Goal: Navigation & Orientation: Find specific page/section

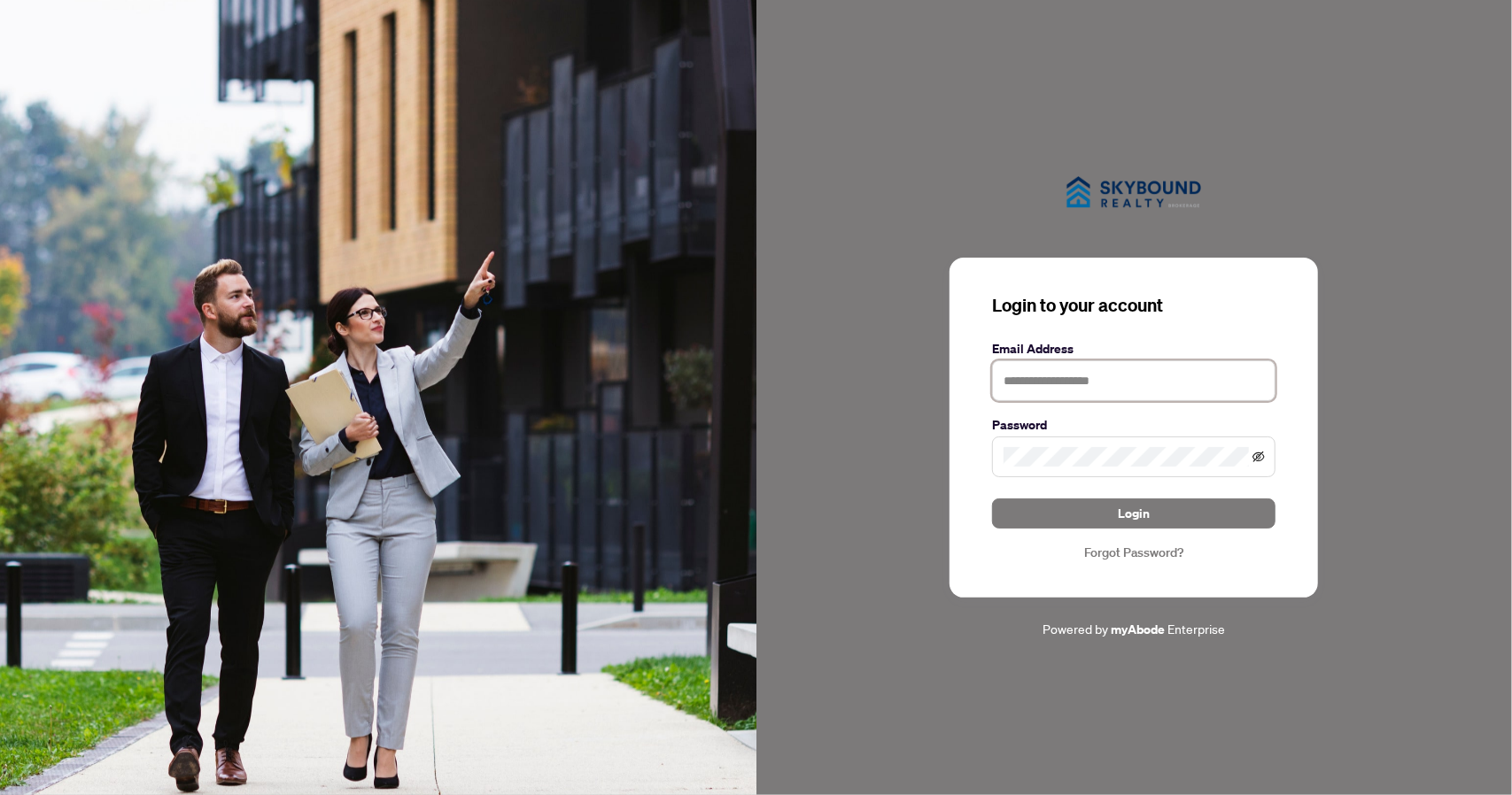
type input "**********"
click at [486, 459] on icon "eye-invisible" at bounding box center [1259, 456] width 12 height 12
click at [486, 520] on span "Login" at bounding box center [1133, 513] width 32 height 29
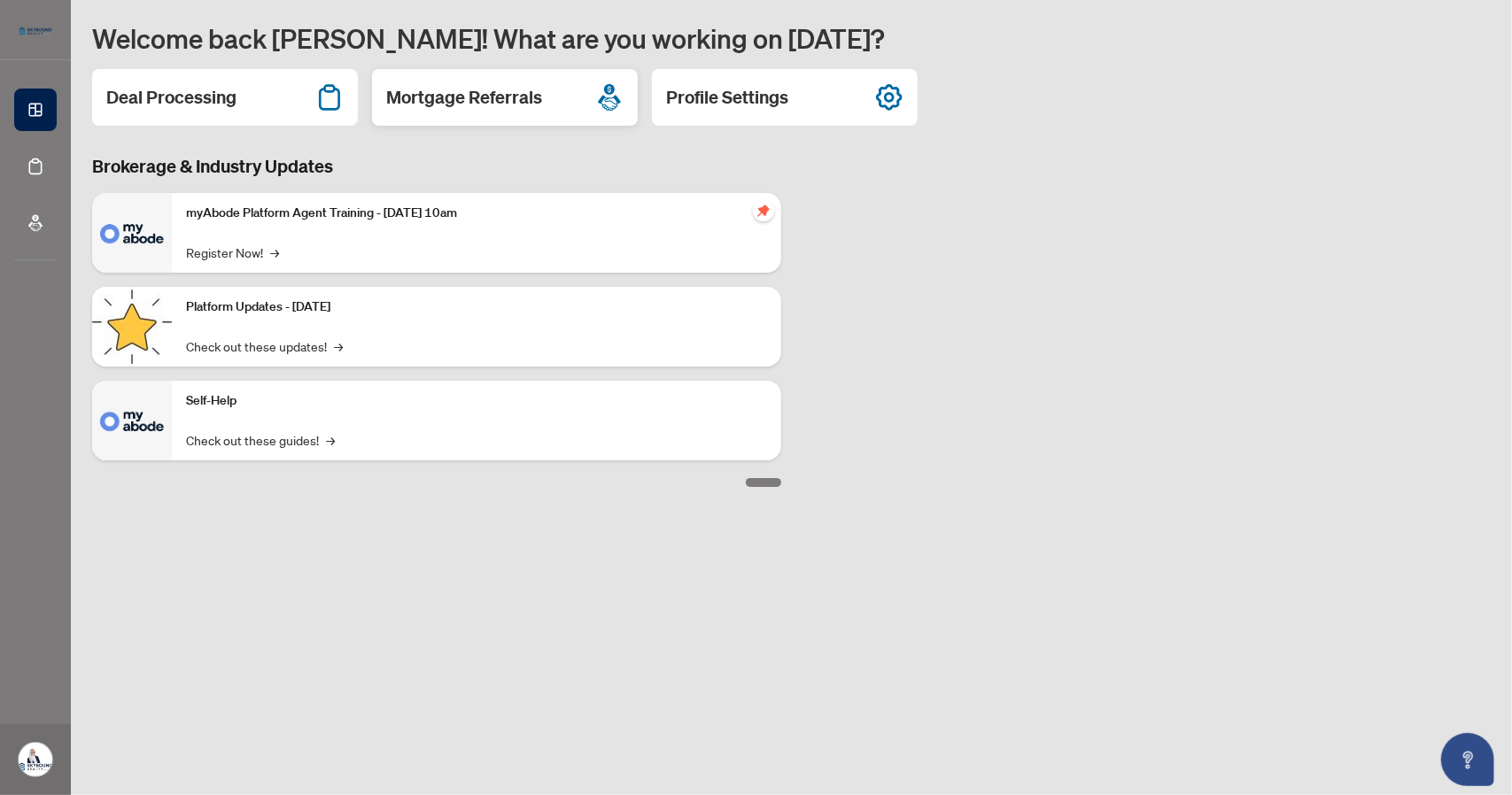
click at [486, 94] on h2 "Mortgage Referrals" at bounding box center [463, 97] width 156 height 25
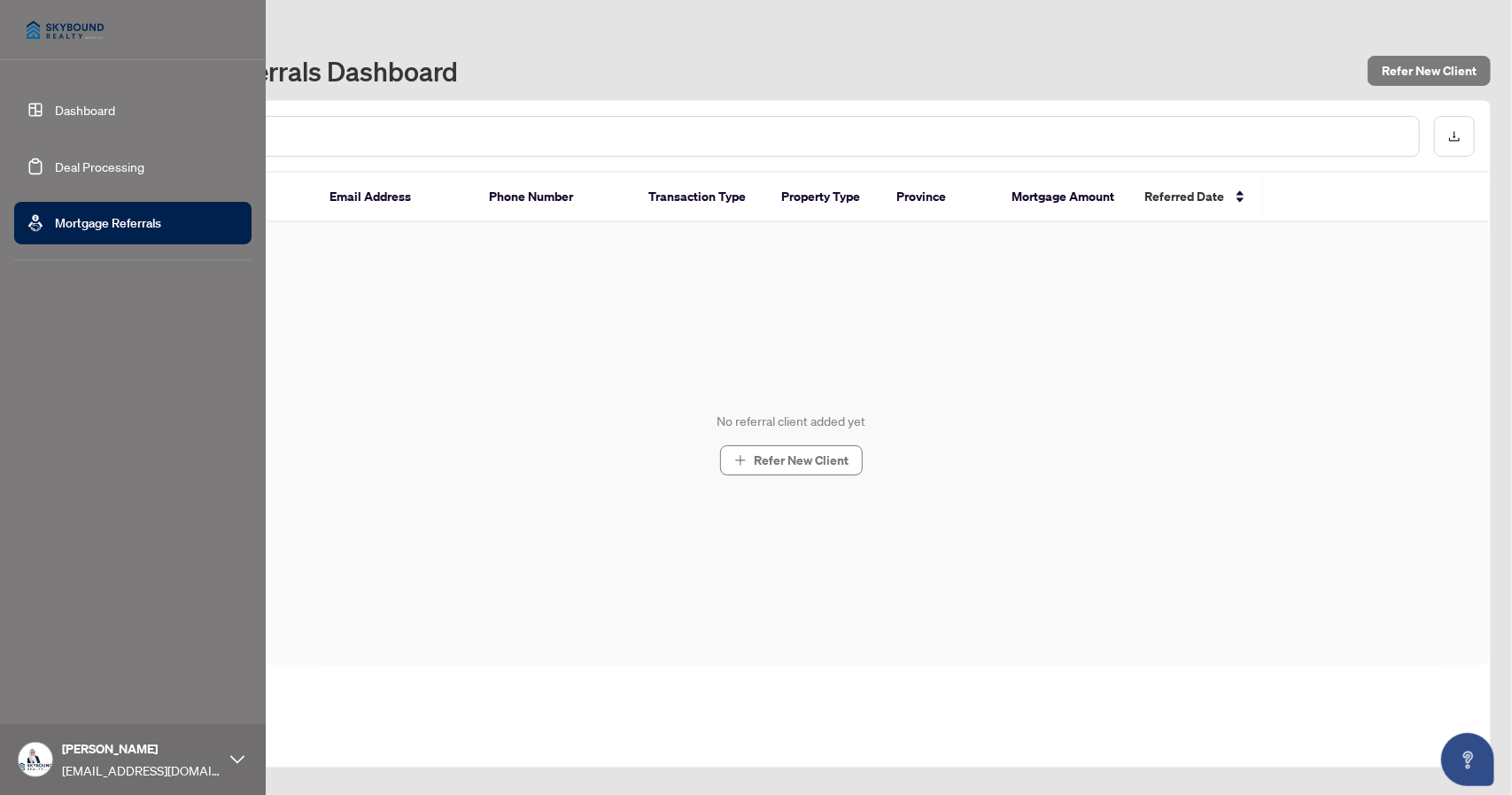
click at [55, 26] on img at bounding box center [65, 30] width 101 height 43
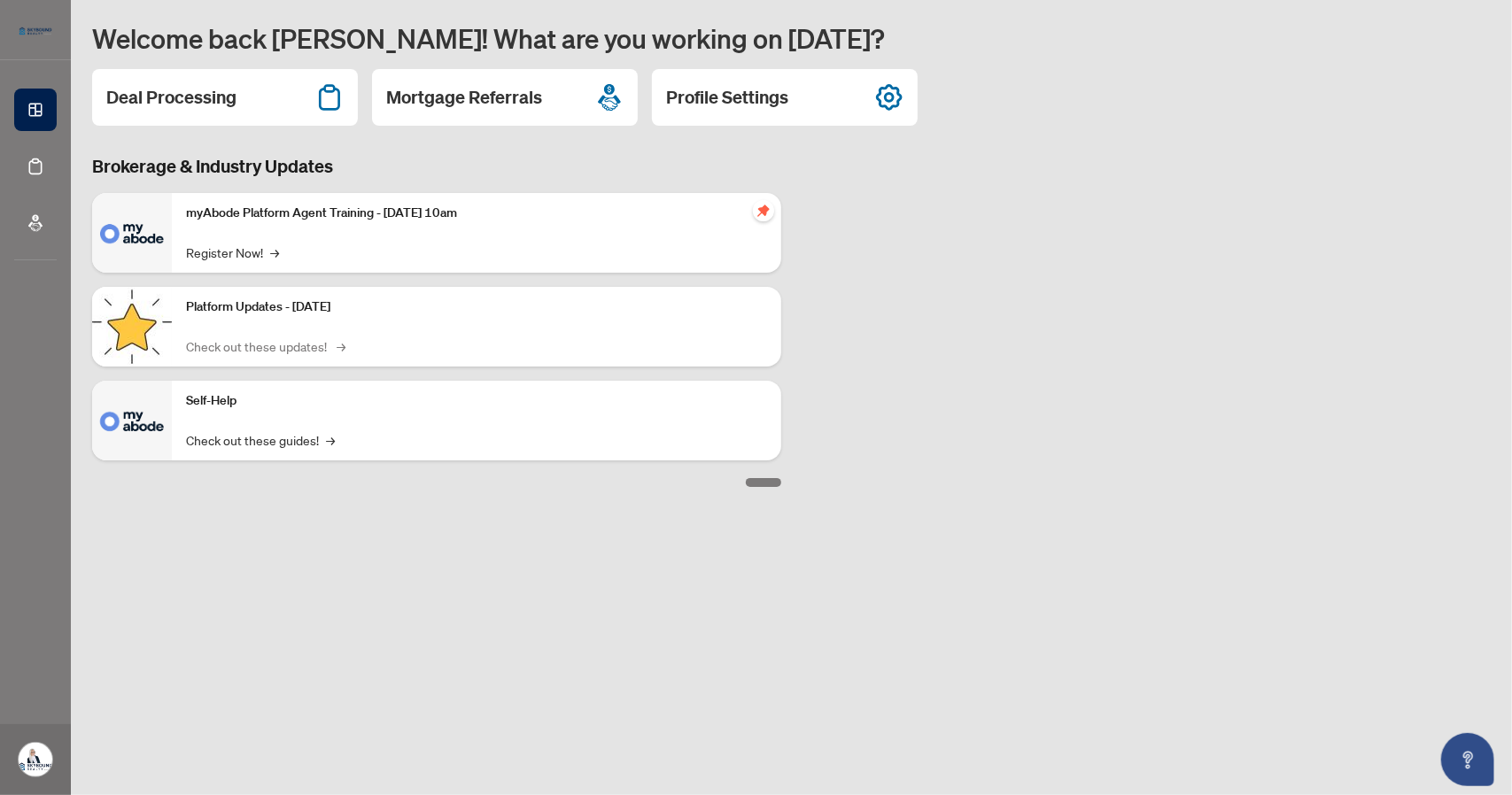
click at [288, 340] on link "Check out these updates! →" at bounding box center [264, 346] width 157 height 20
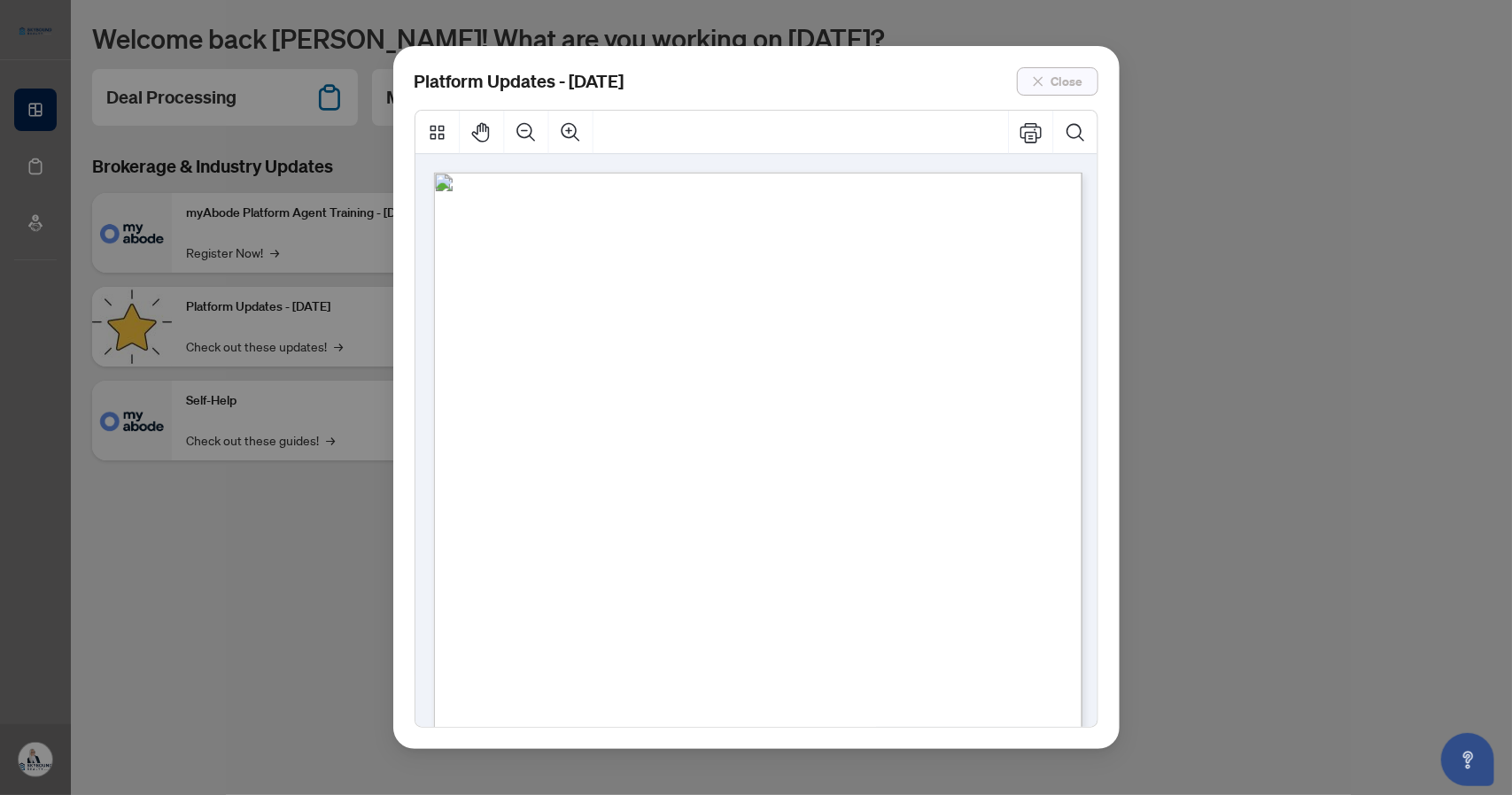
click at [486, 74] on span "Close" at bounding box center [1067, 81] width 32 height 29
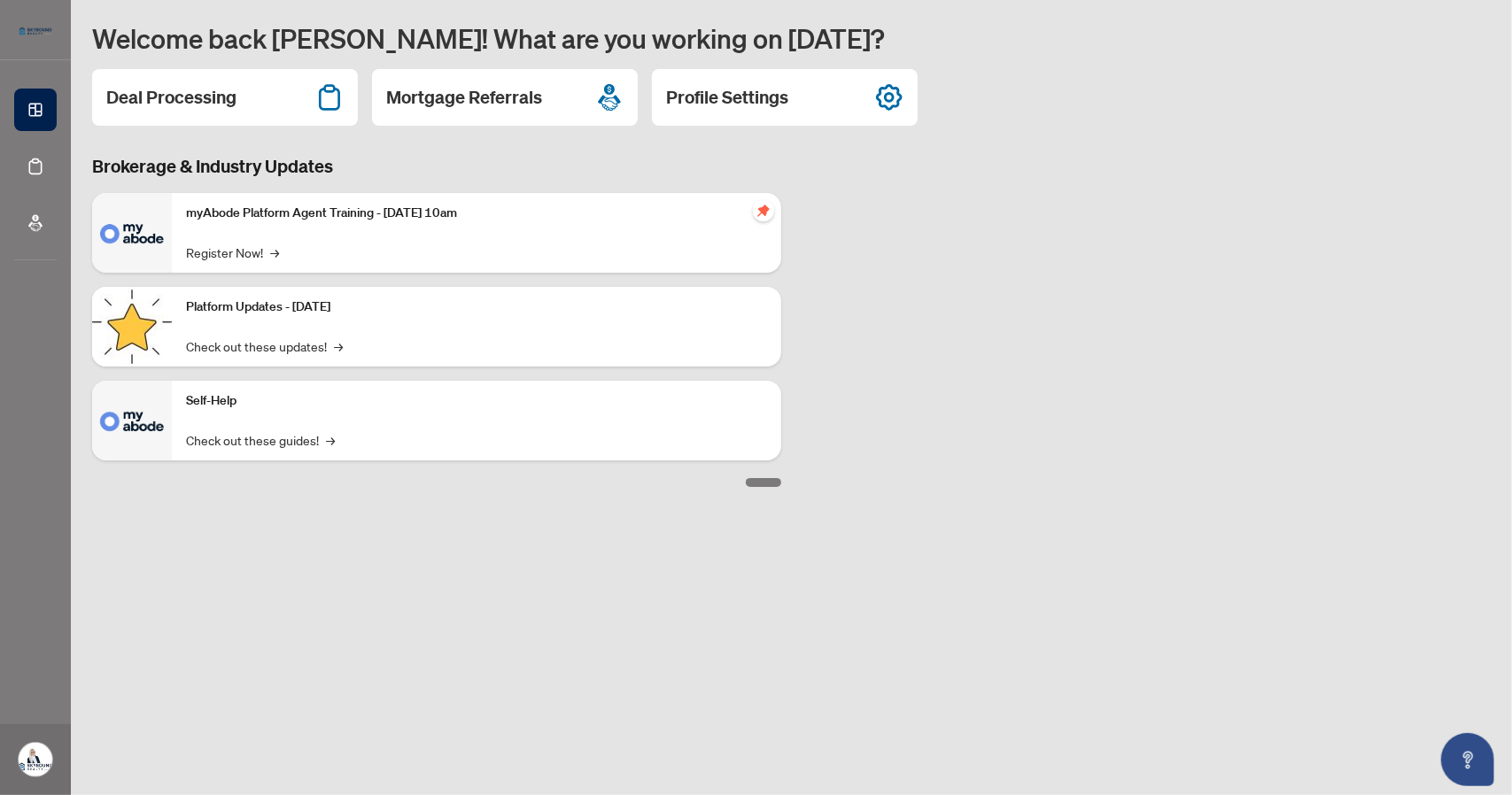
click at [280, 425] on div "Self-Help Check out these guides! →" at bounding box center [476, 420] width 609 height 80
click at [308, 445] on link "Check out these guides! →" at bounding box center [260, 440] width 149 height 20
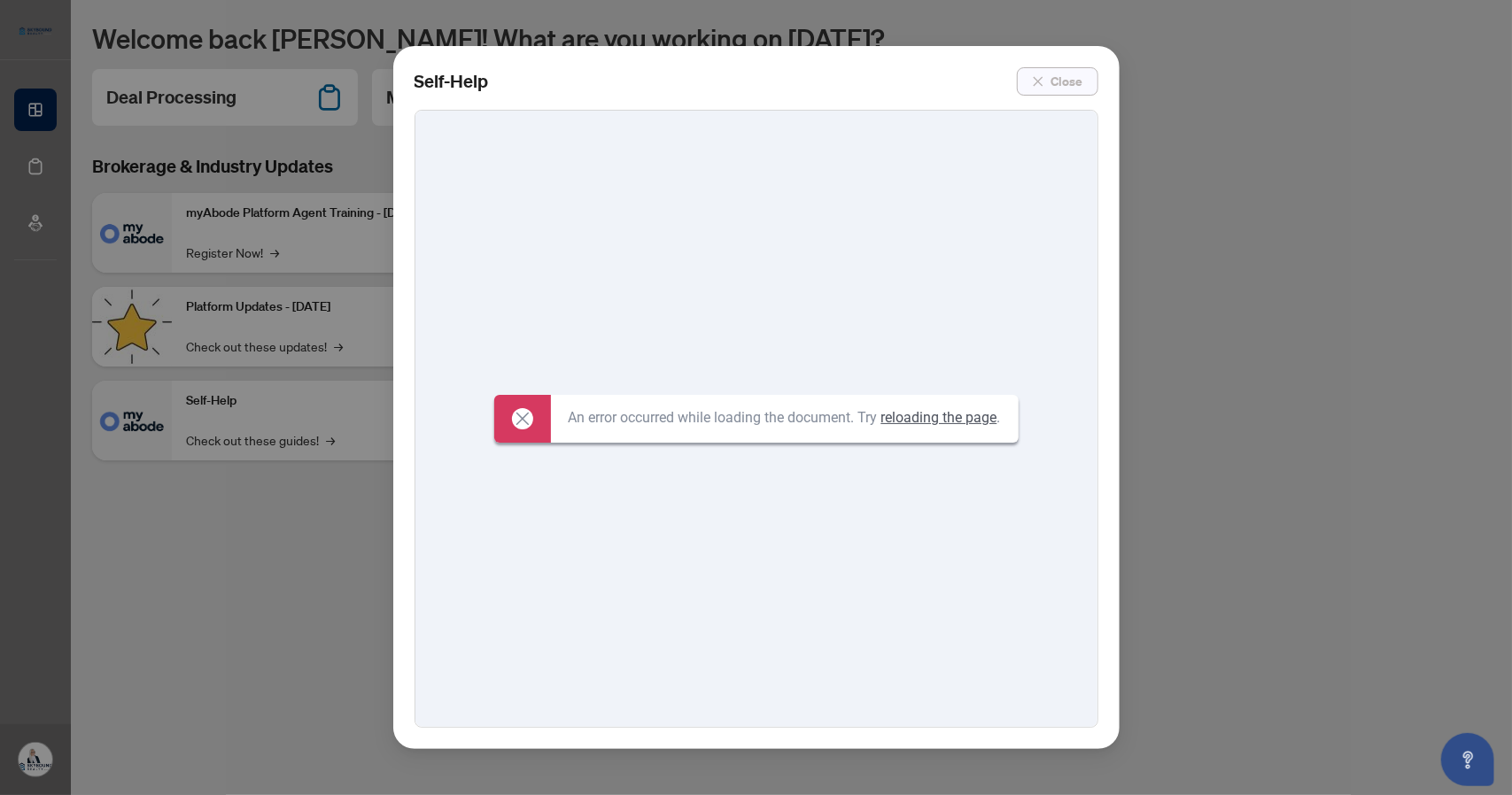
click at [486, 82] on icon "close" at bounding box center [1038, 81] width 12 height 12
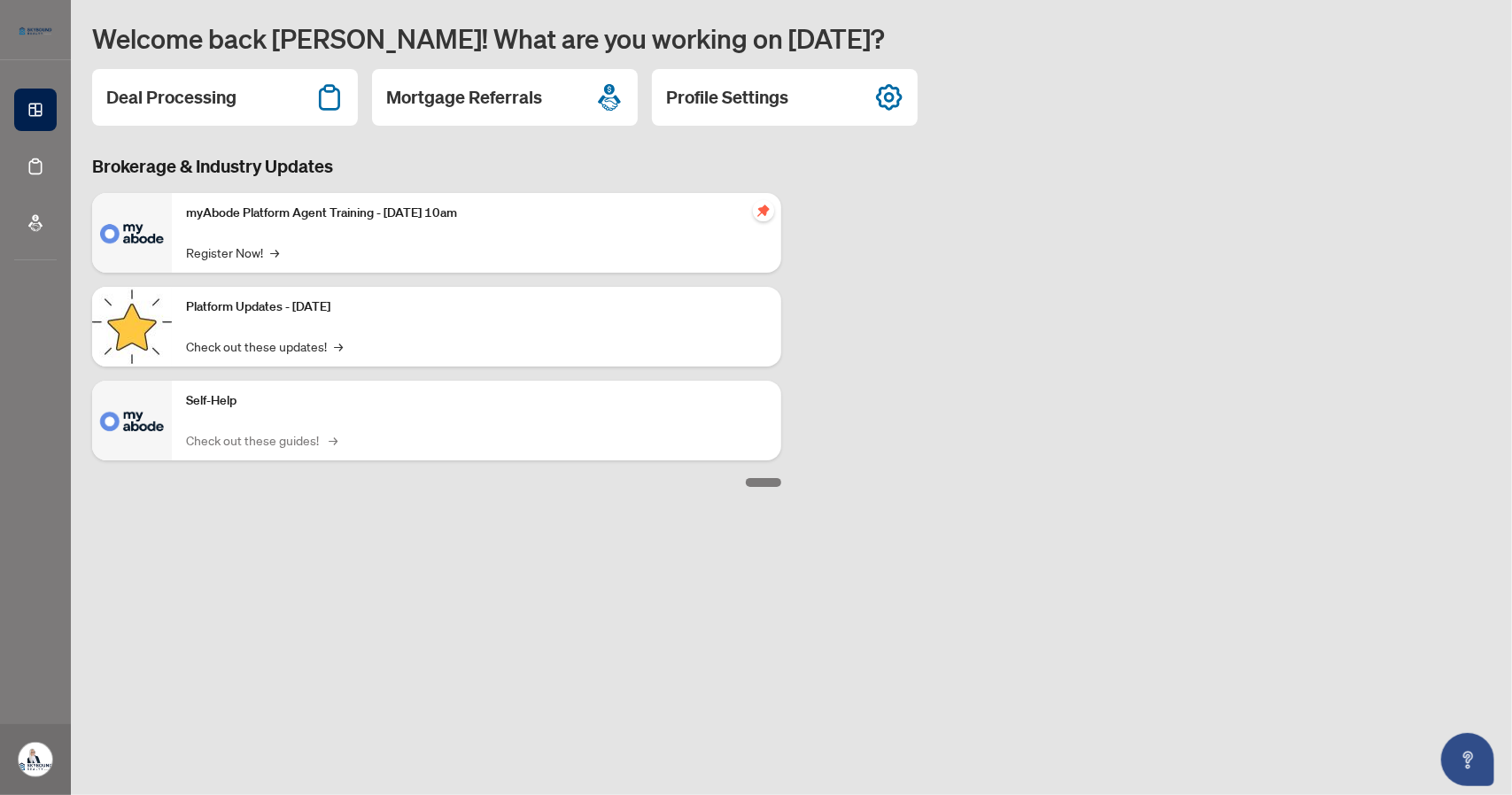
click at [328, 439] on span "→" at bounding box center [332, 440] width 9 height 20
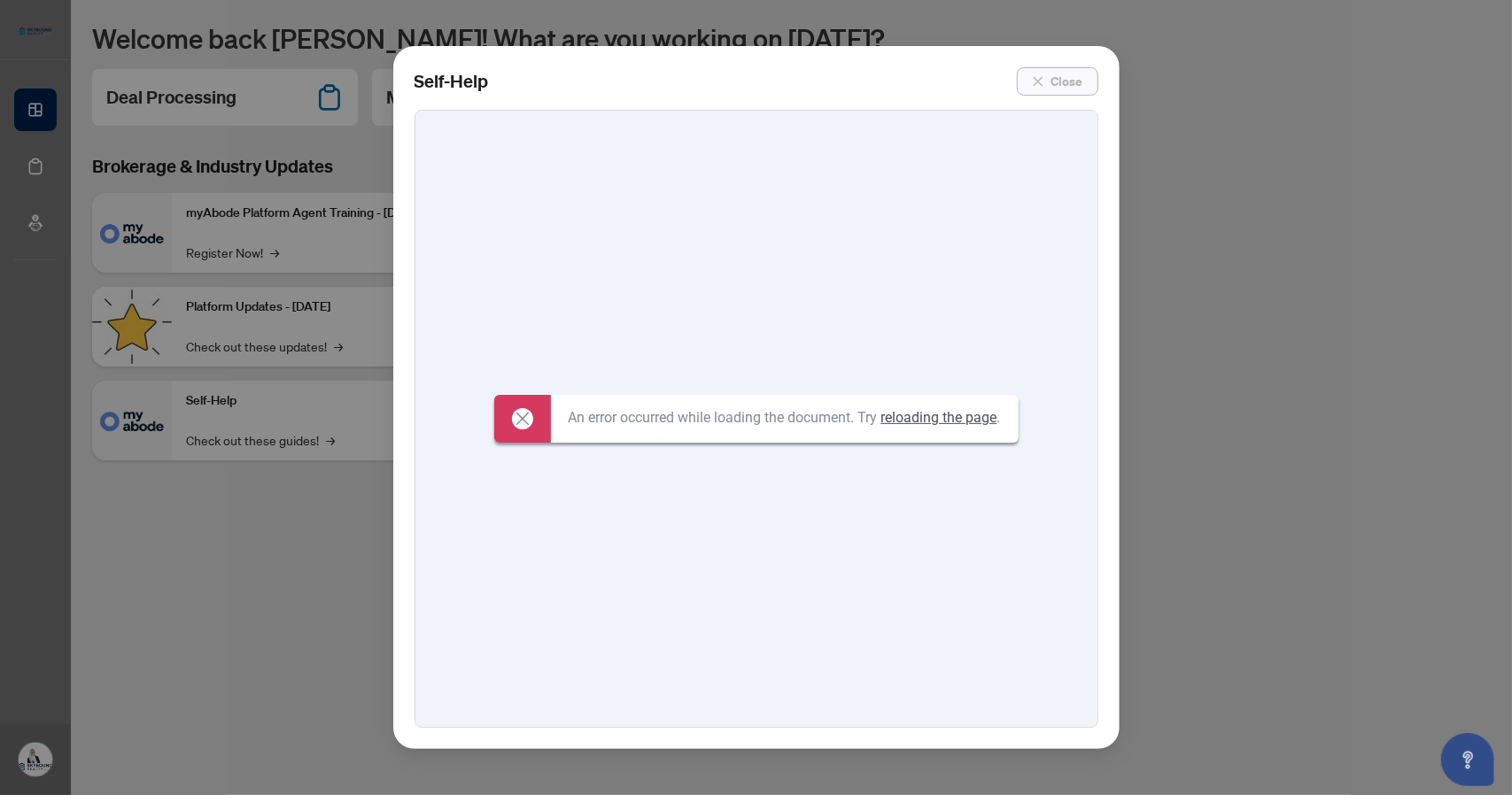
click at [486, 75] on span "Close" at bounding box center [1067, 81] width 32 height 29
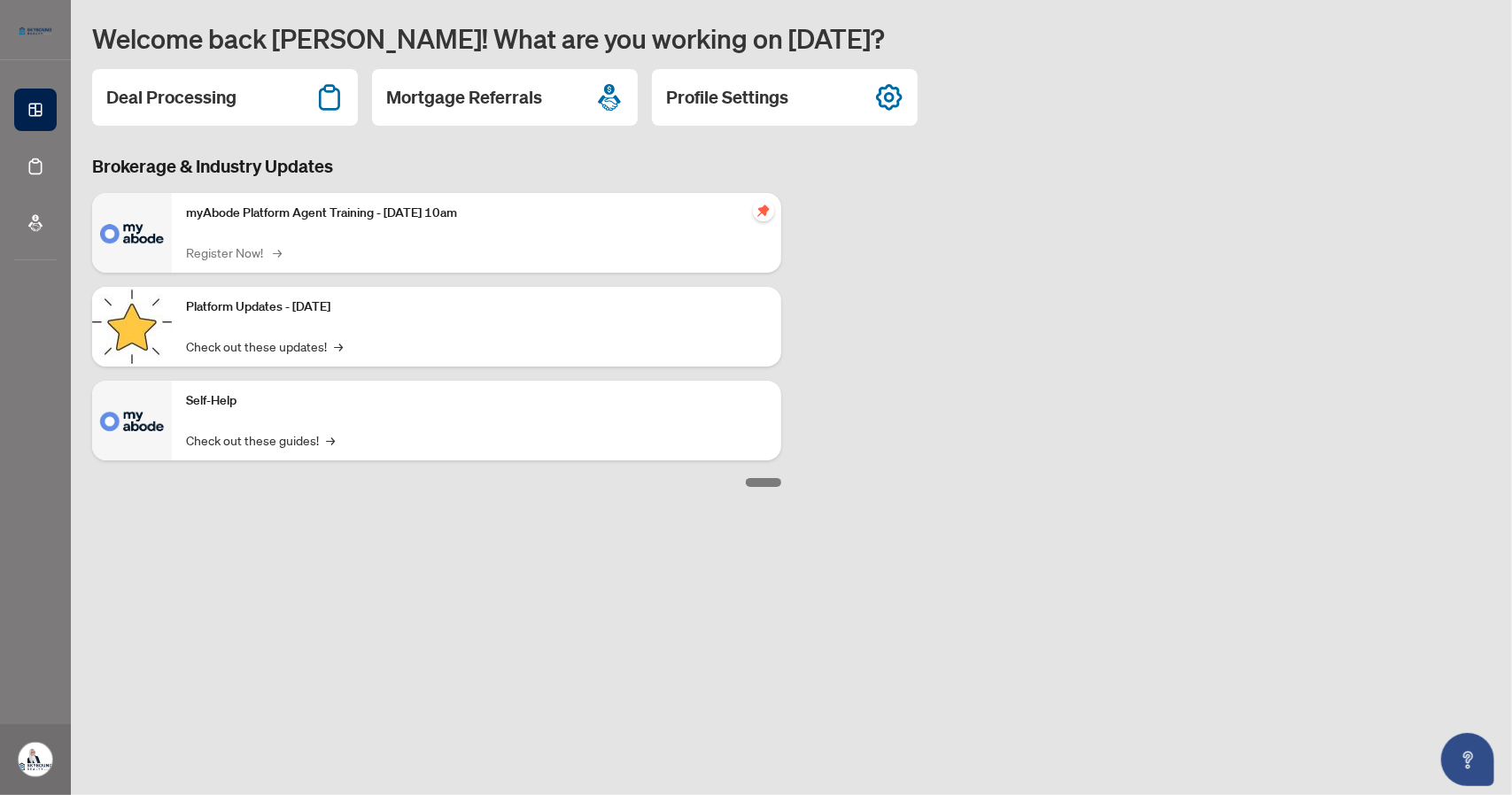
click at [269, 255] on link "Register Now! →" at bounding box center [233, 252] width 93 height 20
click at [486, 207] on icon "pushpin" at bounding box center [763, 211] width 14 height 14
click at [486, 209] on icon "pushpin" at bounding box center [763, 211] width 12 height 12
click at [239, 94] on div "Deal Processing" at bounding box center [225, 96] width 265 height 57
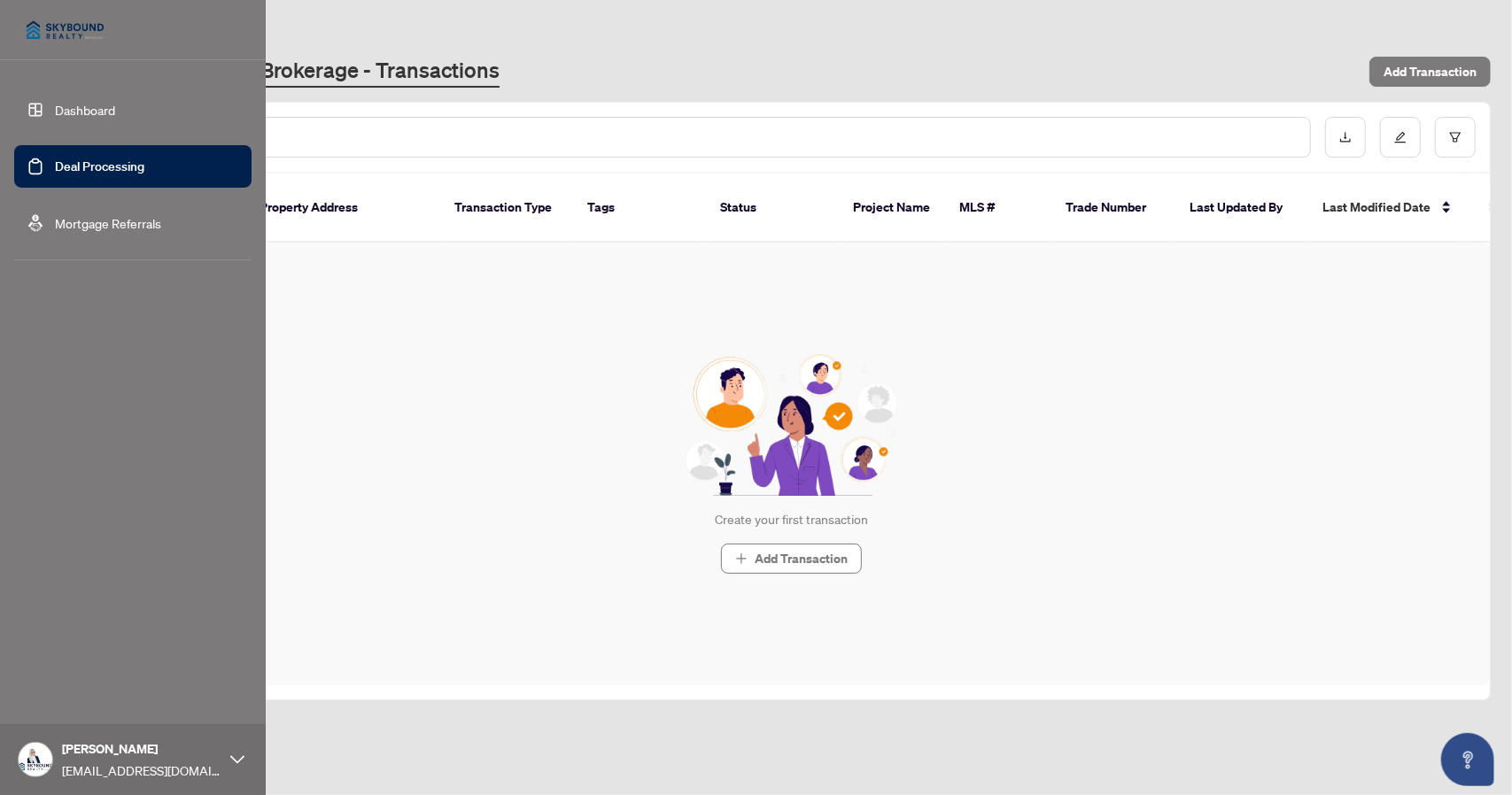
click at [55, 227] on link "Mortgage Referrals" at bounding box center [107, 223] width 106 height 16
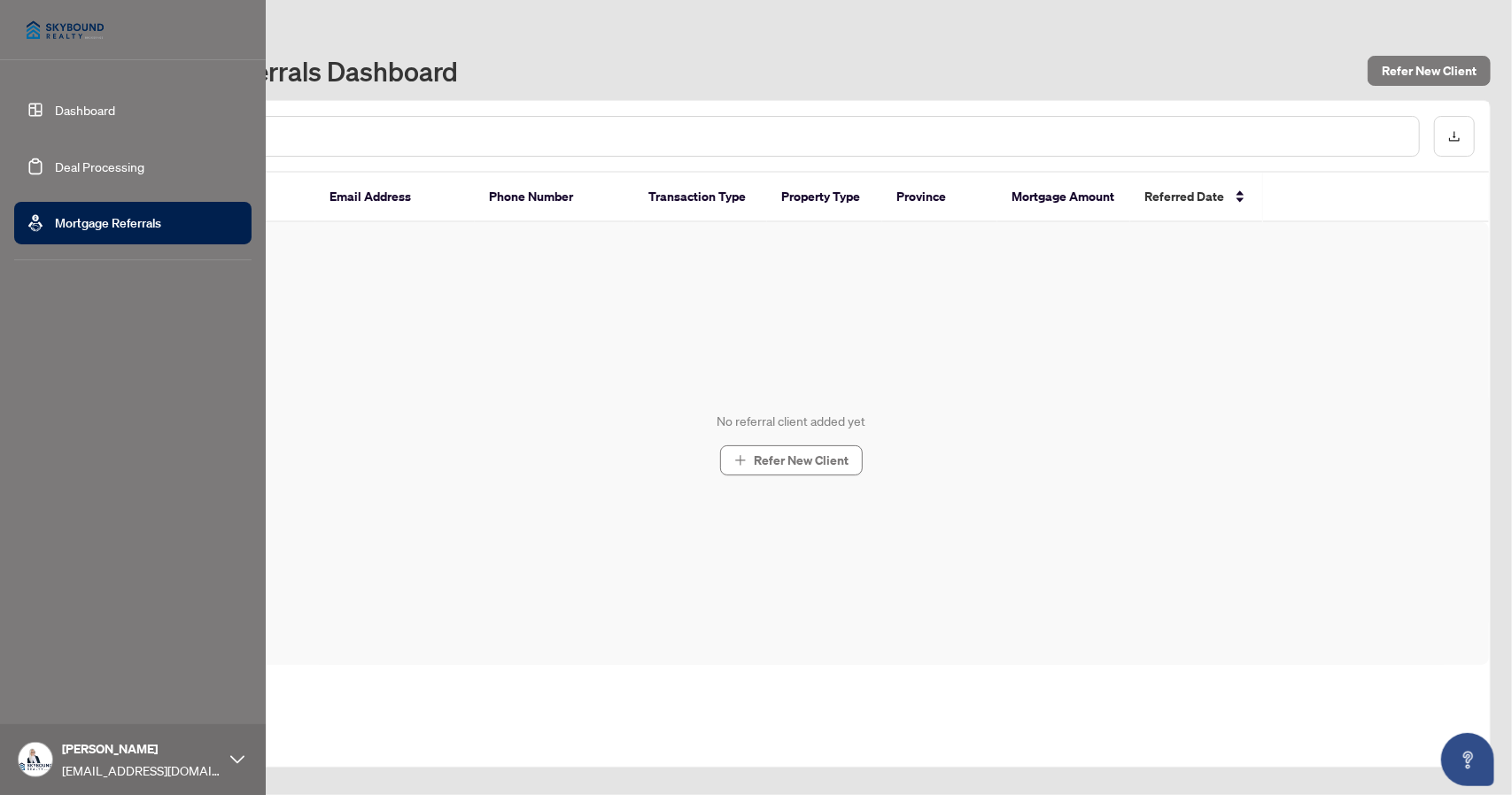
click at [62, 107] on link "Dashboard" at bounding box center [84, 109] width 61 height 16
